Goal: Task Accomplishment & Management: Manage account settings

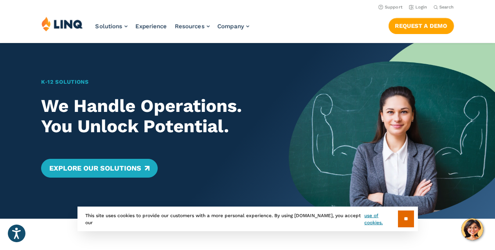
click at [420, 11] on header "Support Login Search Search for: Solutions Nutrition Overview NEW School Nutrit…" at bounding box center [247, 21] width 495 height 43
click at [421, 9] on link "Login" at bounding box center [418, 7] width 18 height 5
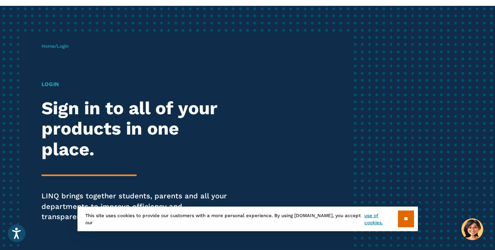
scroll to position [78, 0]
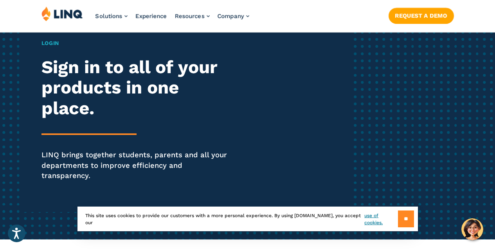
click at [401, 219] on input "**" at bounding box center [406, 219] width 16 height 17
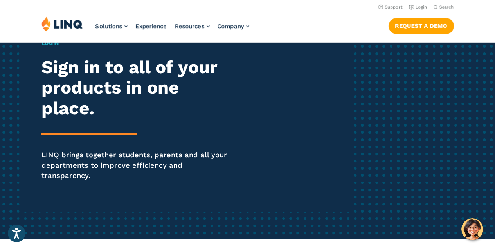
scroll to position [0, 0]
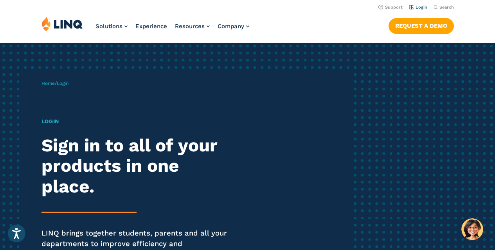
click at [422, 4] on li "Login" at bounding box center [418, 6] width 18 height 9
click at [422, 5] on link "Login" at bounding box center [418, 7] width 18 height 5
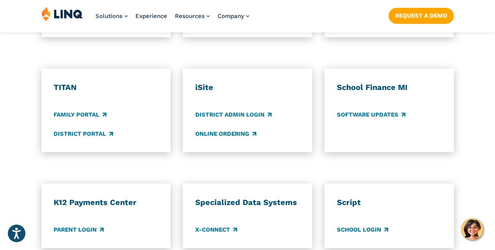
scroll to position [705, 0]
